Goal: Find specific page/section: Find specific page/section

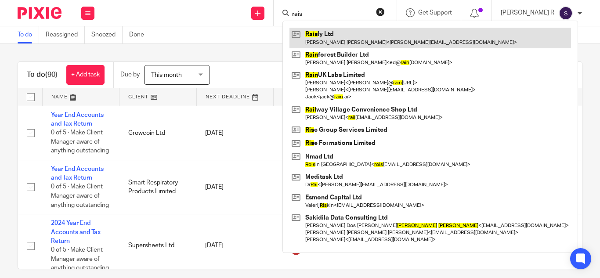
type input "rais"
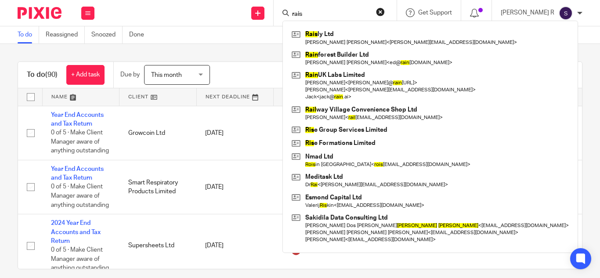
click at [265, 52] on div "To do (90) + Add task Due by This month This month [DATE] [DATE] This week Next…" at bounding box center [300, 161] width 600 height 234
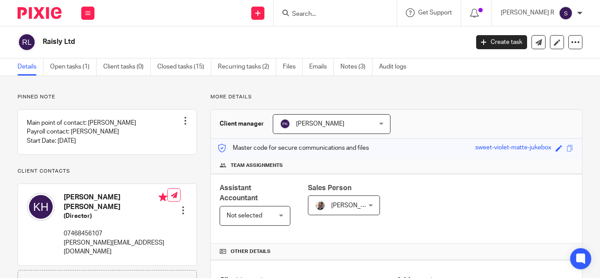
scroll to position [24, 0]
